Goal: Information Seeking & Learning: Find specific fact

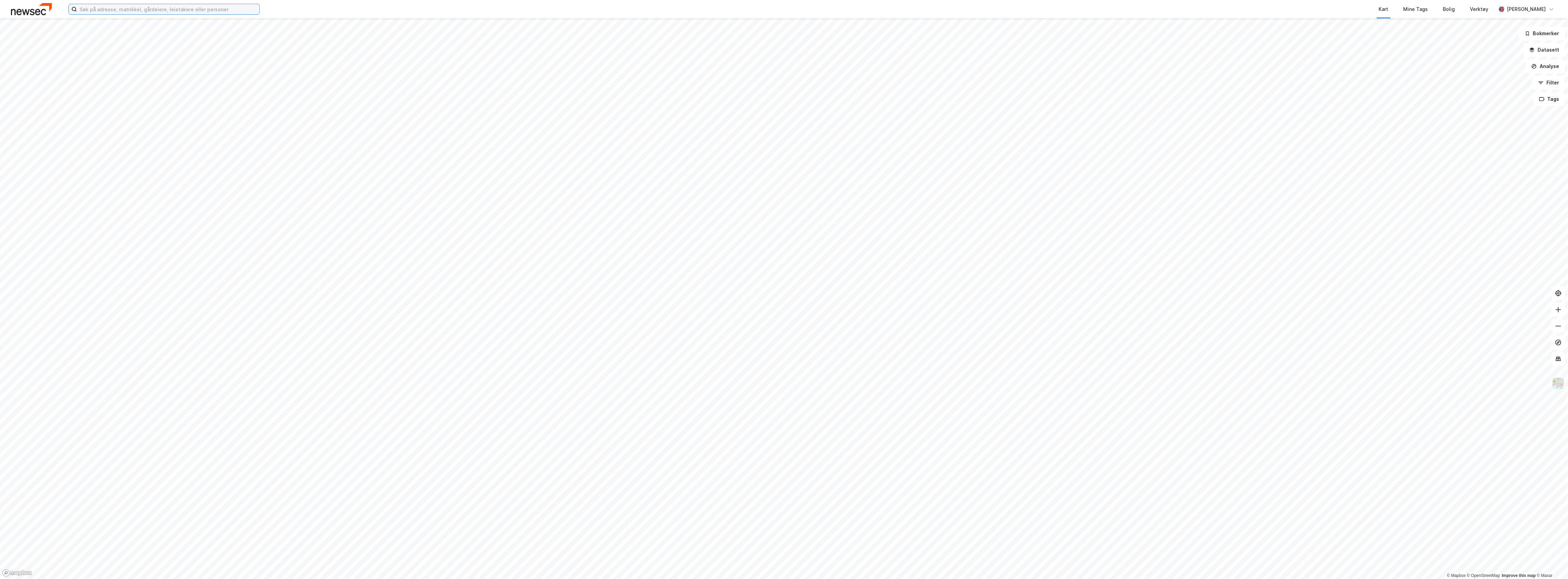
click at [118, 10] on input at bounding box center [168, 9] width 183 height 10
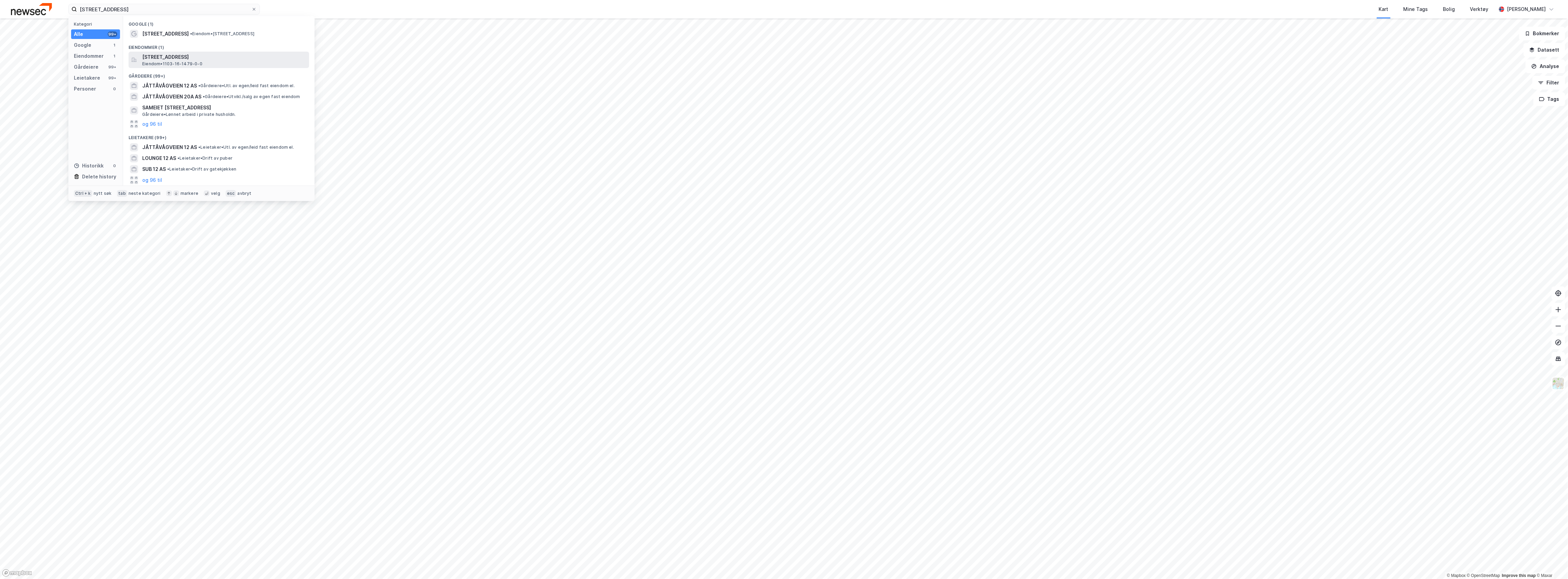
click at [161, 62] on span "Eiendom • 1103-16-1479-0-0" at bounding box center [172, 64] width 60 height 5
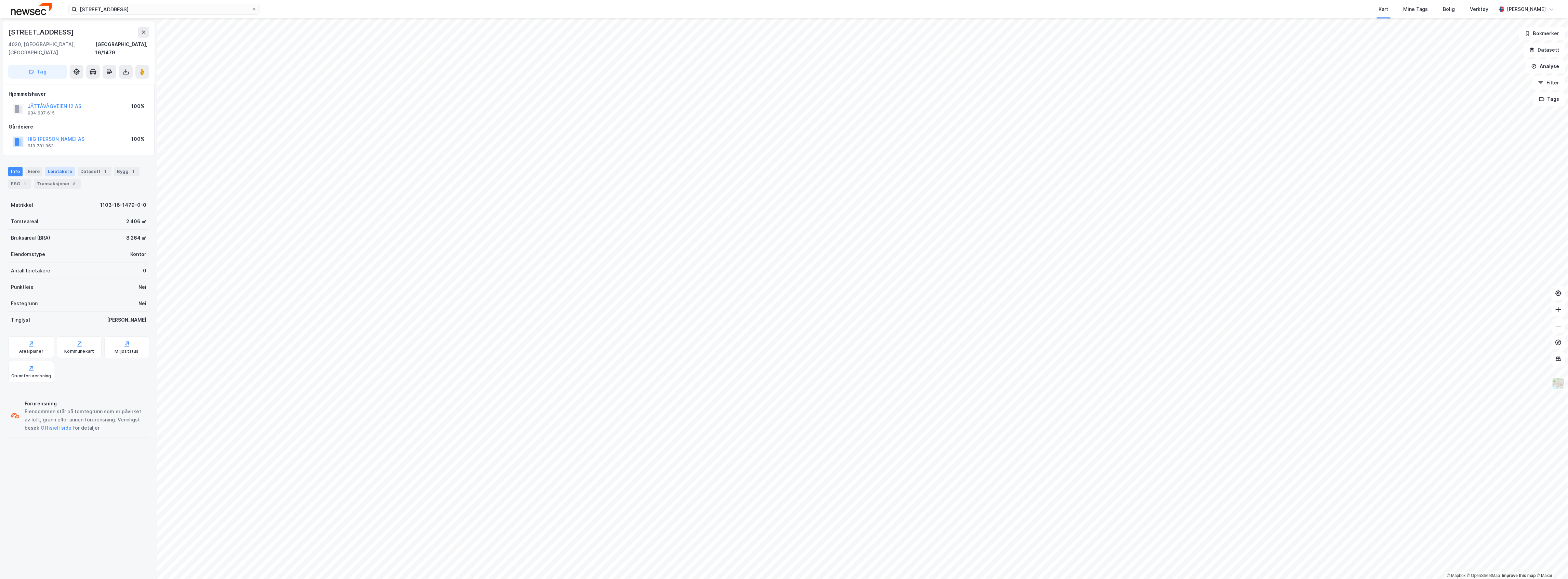
click at [65, 167] on div "Leietakere" at bounding box center [60, 172] width 30 height 10
click at [121, 12] on input "[STREET_ADDRESS]" at bounding box center [164, 9] width 174 height 10
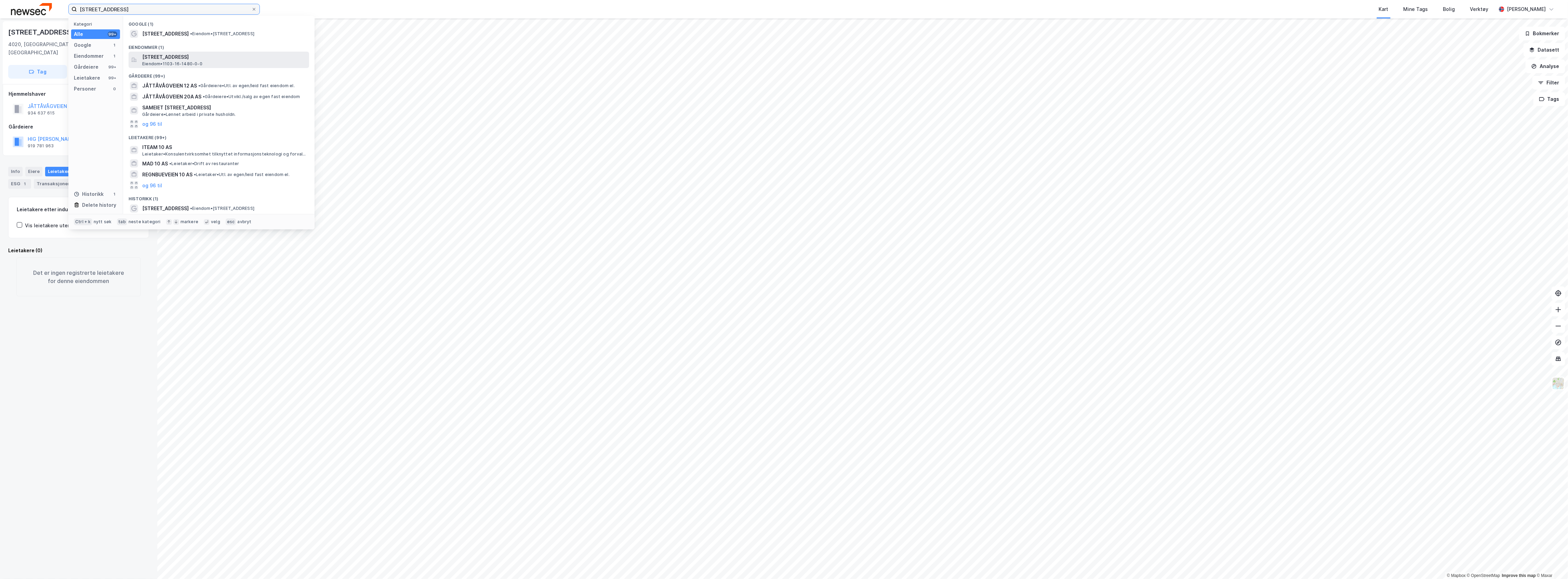
type input "[STREET_ADDRESS]"
click at [200, 58] on span "[STREET_ADDRESS]" at bounding box center [225, 57] width 164 height 8
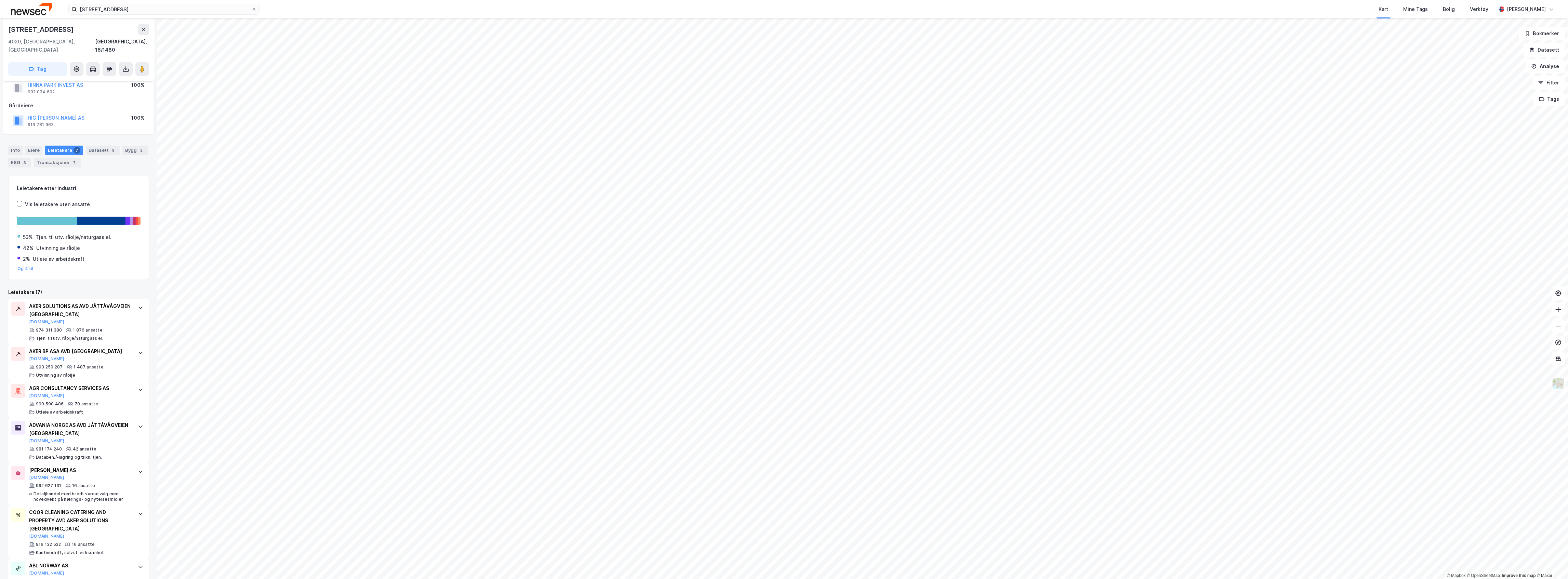
scroll to position [40, 0]
